Goal: Task Accomplishment & Management: Use online tool/utility

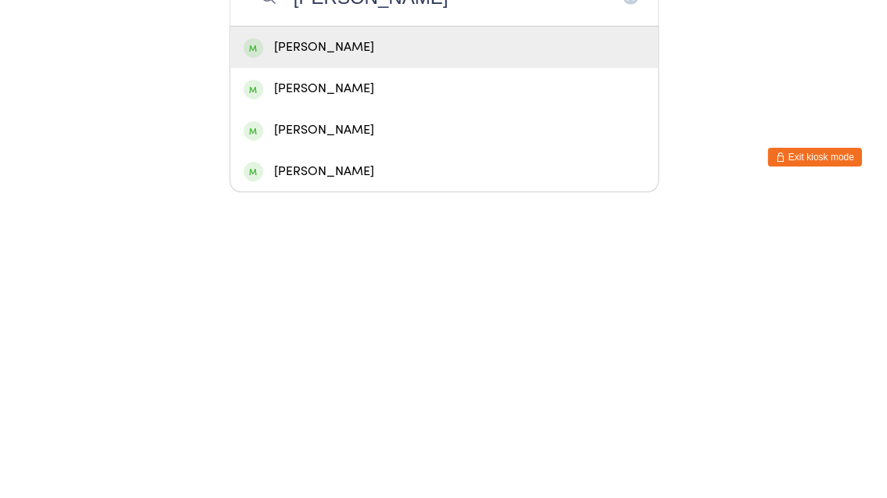
type input "[PERSON_NAME]"
click at [304, 343] on div "[PERSON_NAME]" at bounding box center [443, 353] width 401 height 21
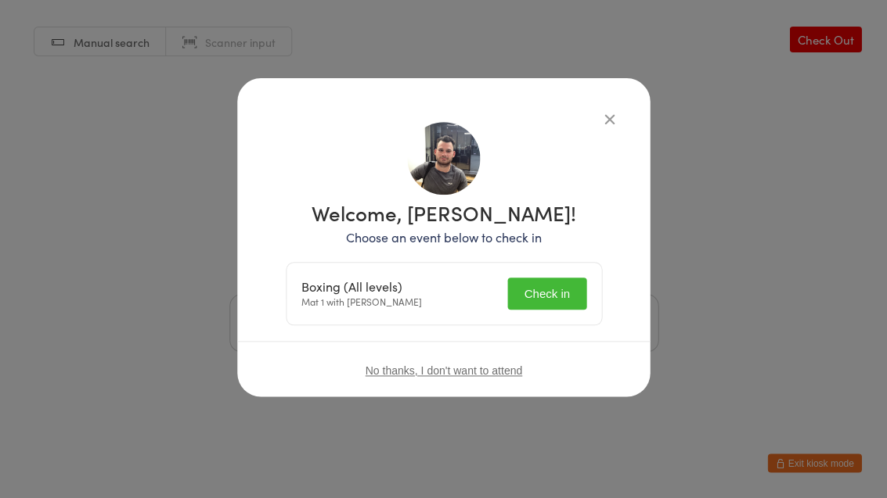
click at [533, 270] on div "Boxing (All levels) Mat 1 with [PERSON_NAME] Check in" at bounding box center [443, 294] width 315 height 62
click at [533, 294] on button "Check in" at bounding box center [546, 294] width 78 height 32
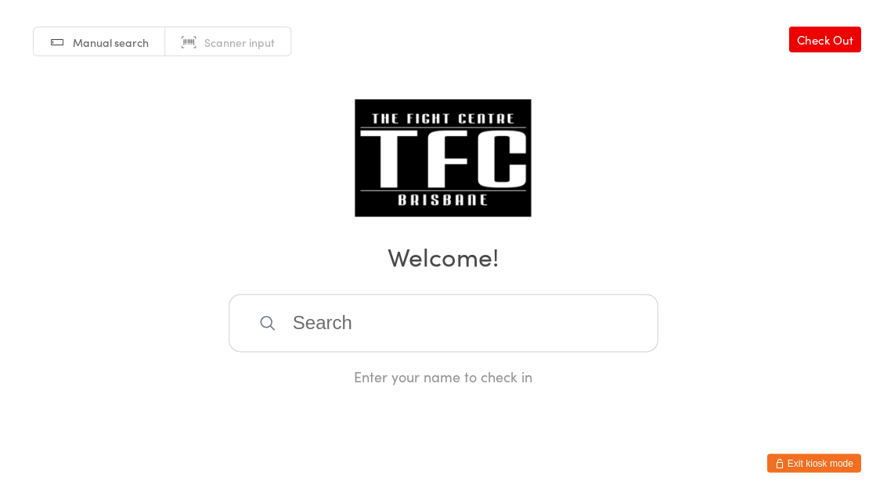
click at [343, 322] on input "search" at bounding box center [443, 323] width 429 height 58
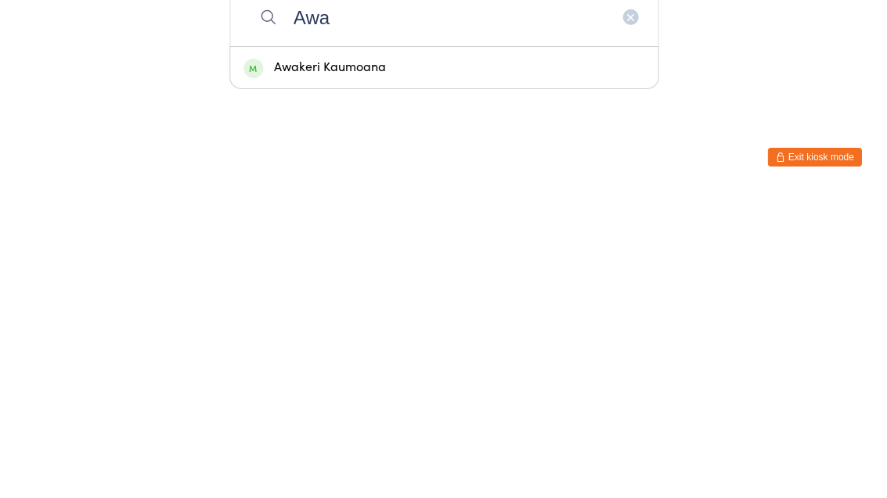
type input "Awa"
click at [399, 363] on div "Awakeri Kaumoana" at bounding box center [443, 373] width 401 height 21
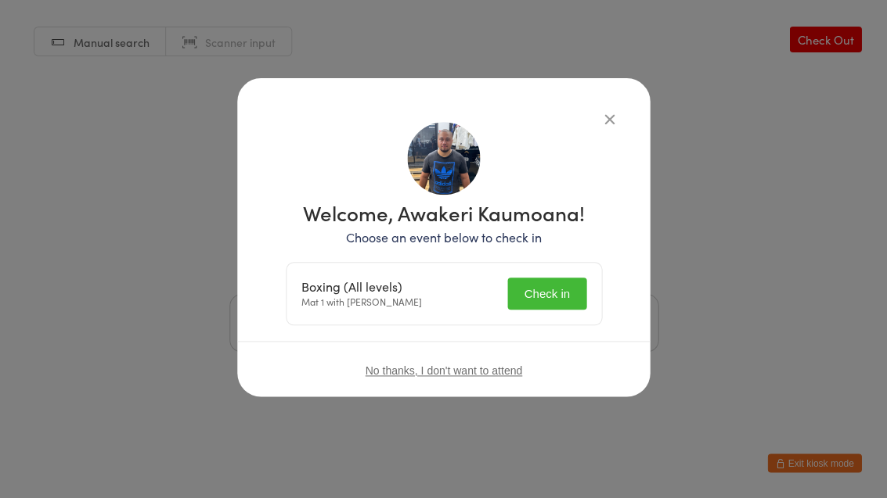
click at [564, 297] on button "Check in" at bounding box center [546, 294] width 78 height 32
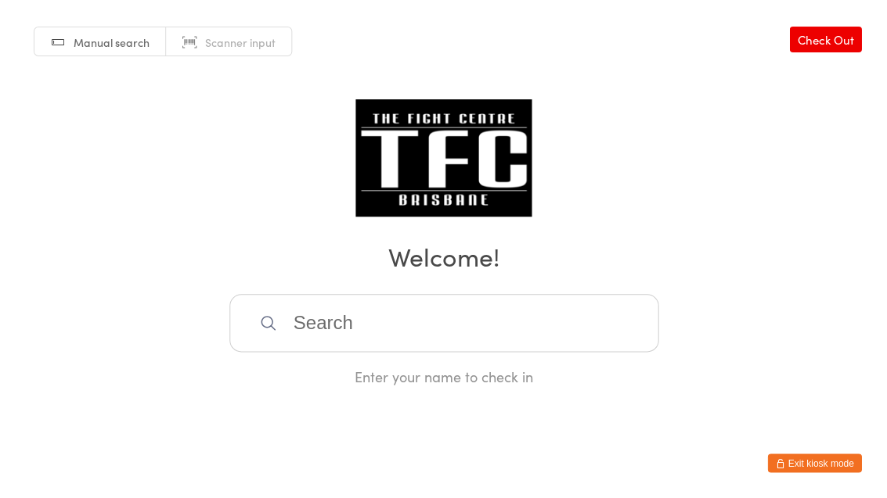
click at [318, 342] on input "search" at bounding box center [443, 323] width 429 height 58
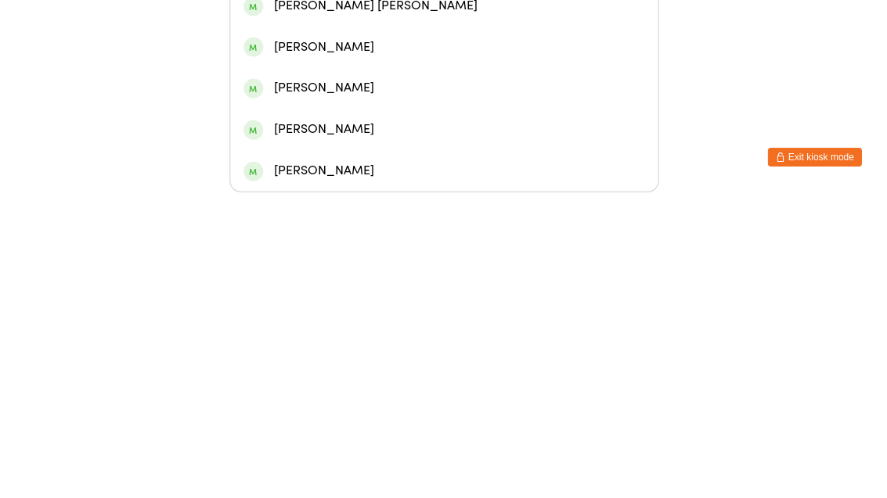
type input "[PERSON_NAME]"
click at [396, 218] on div "[PERSON_NAME]" at bounding box center [443, 228] width 401 height 21
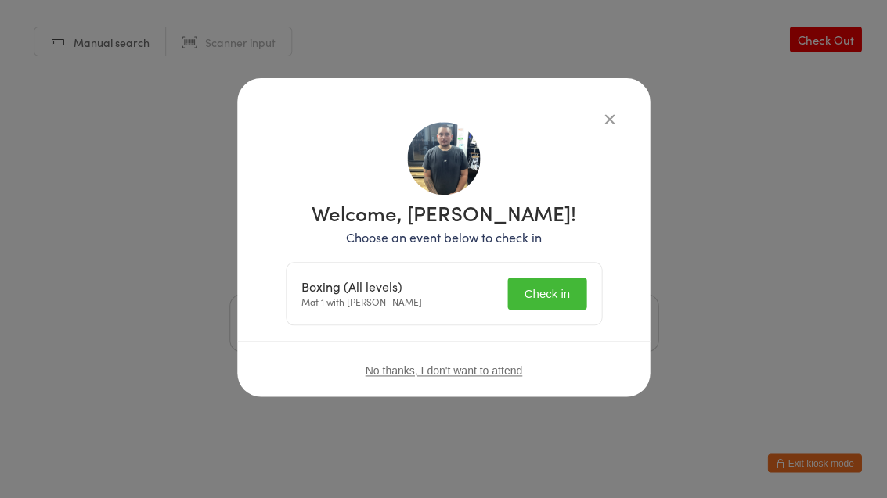
click at [556, 289] on button "Check in" at bounding box center [546, 294] width 78 height 32
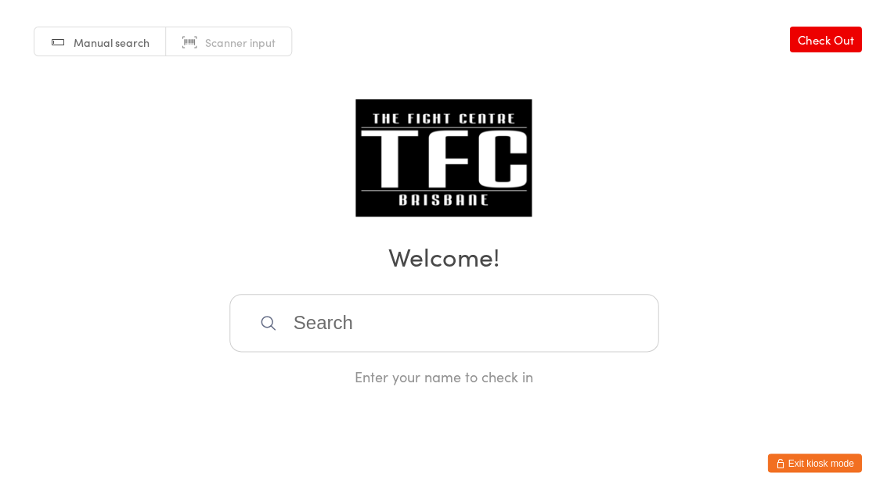
click at [324, 314] on input "search" at bounding box center [443, 323] width 429 height 58
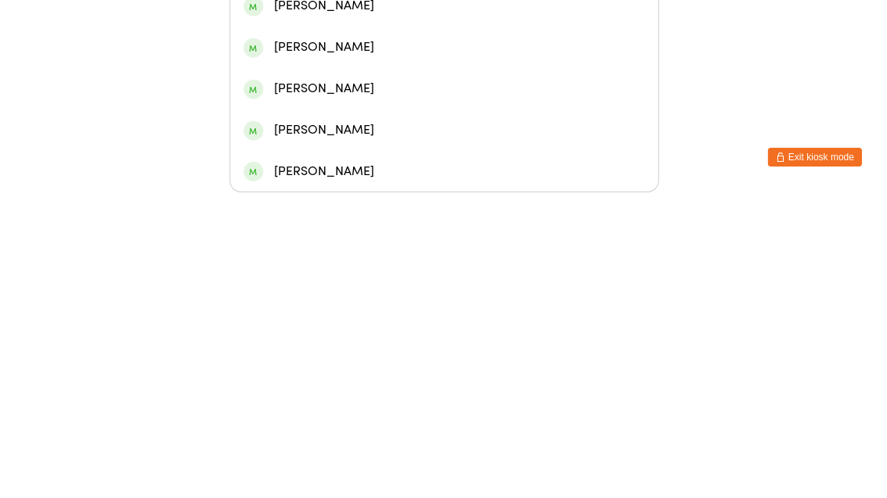
type input "Bry"
click at [288, 178] on div "[PERSON_NAME]" at bounding box center [443, 188] width 401 height 21
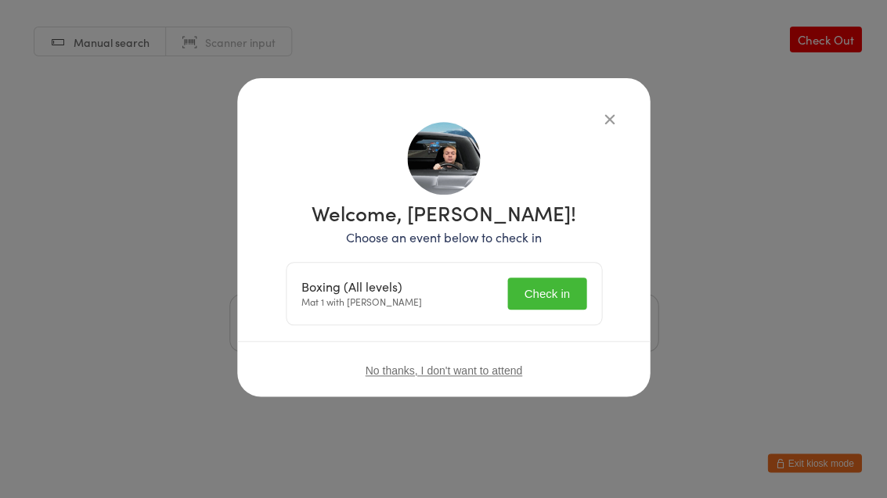
click at [544, 293] on button "Check in" at bounding box center [546, 294] width 78 height 32
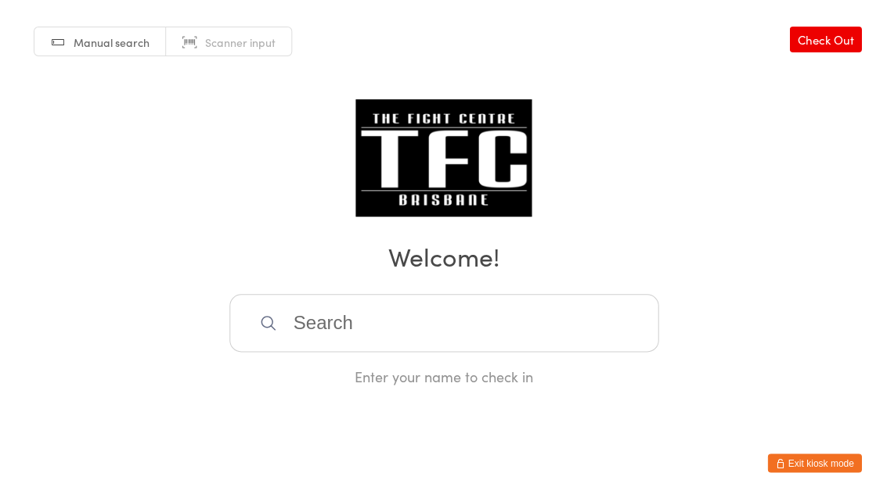
click at [485, 352] on input "search" at bounding box center [443, 323] width 429 height 58
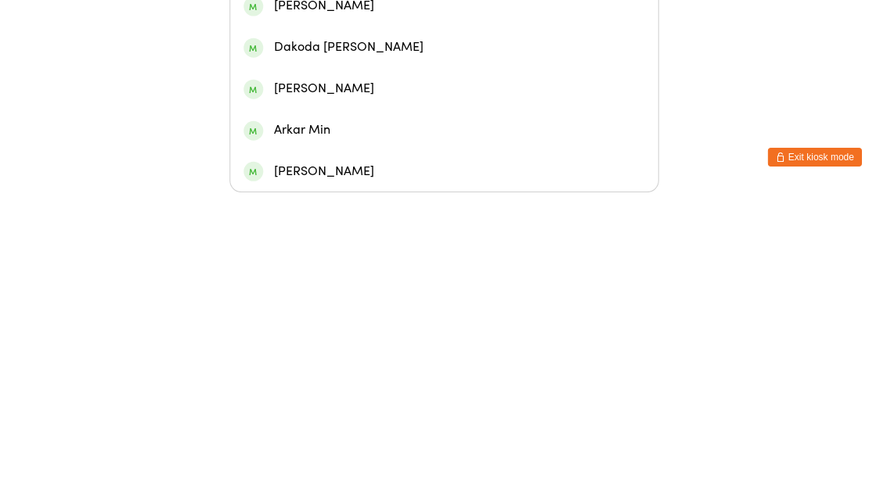
type input "[MEDICAL_DATA]"
click at [369, 178] on div "[PERSON_NAME]" at bounding box center [443, 188] width 401 height 21
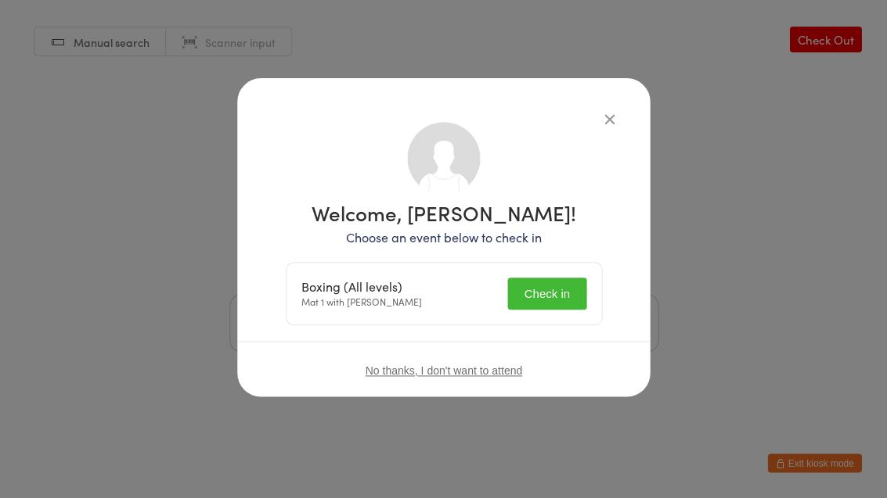
click at [570, 290] on button "Check in" at bounding box center [546, 294] width 78 height 32
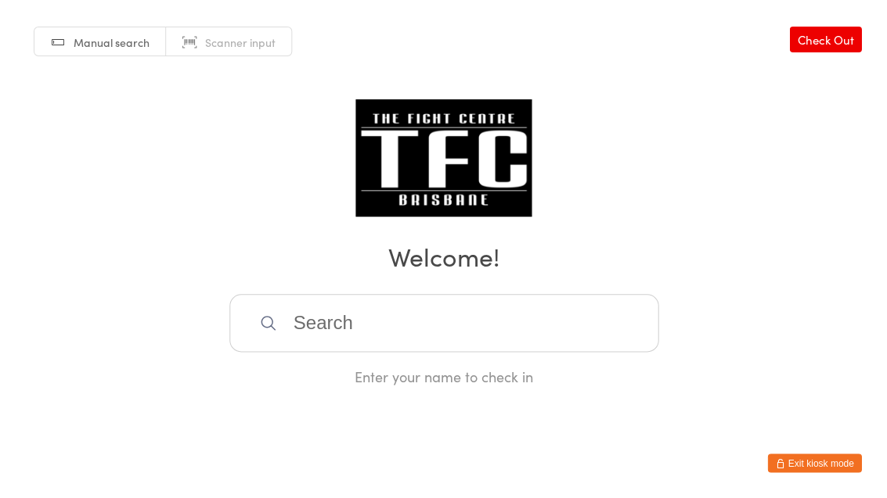
click at [302, 318] on input "search" at bounding box center [443, 323] width 429 height 58
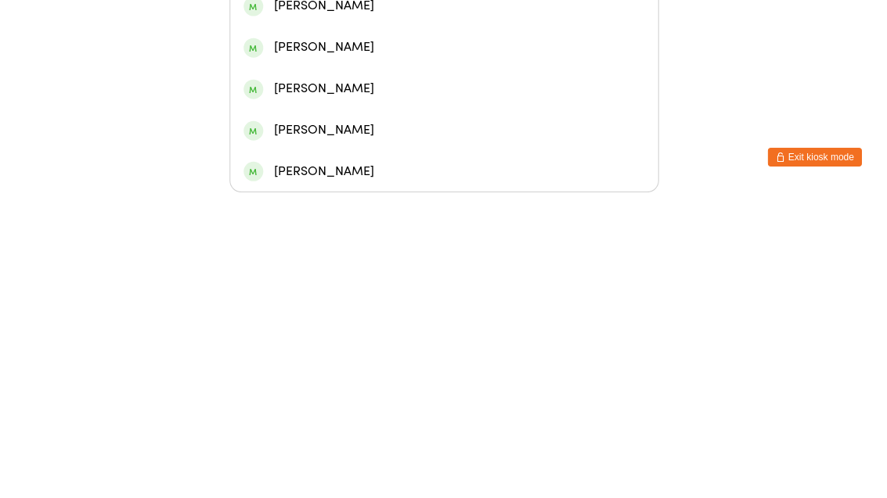
type input "[PERSON_NAME]"
click at [293, 136] on div "[PERSON_NAME]" at bounding box center [443, 146] width 401 height 21
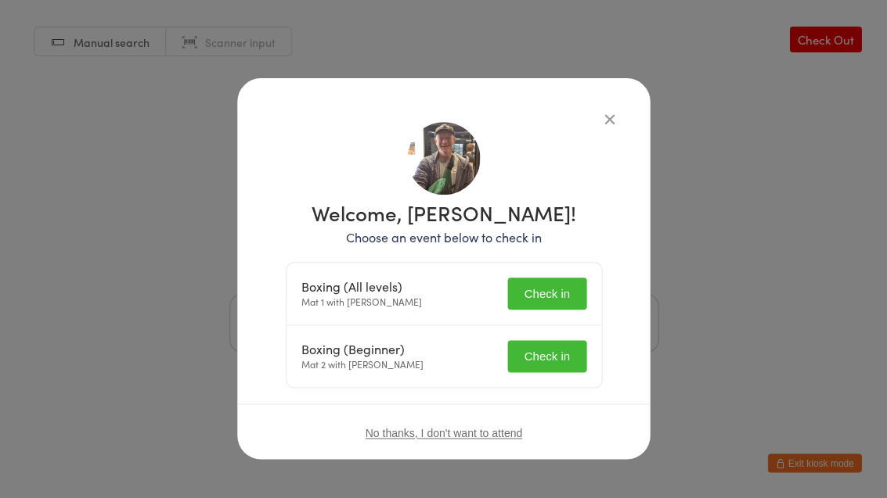
click at [554, 295] on button "Check in" at bounding box center [546, 294] width 78 height 32
